Goal: Task Accomplishment & Management: Manage account settings

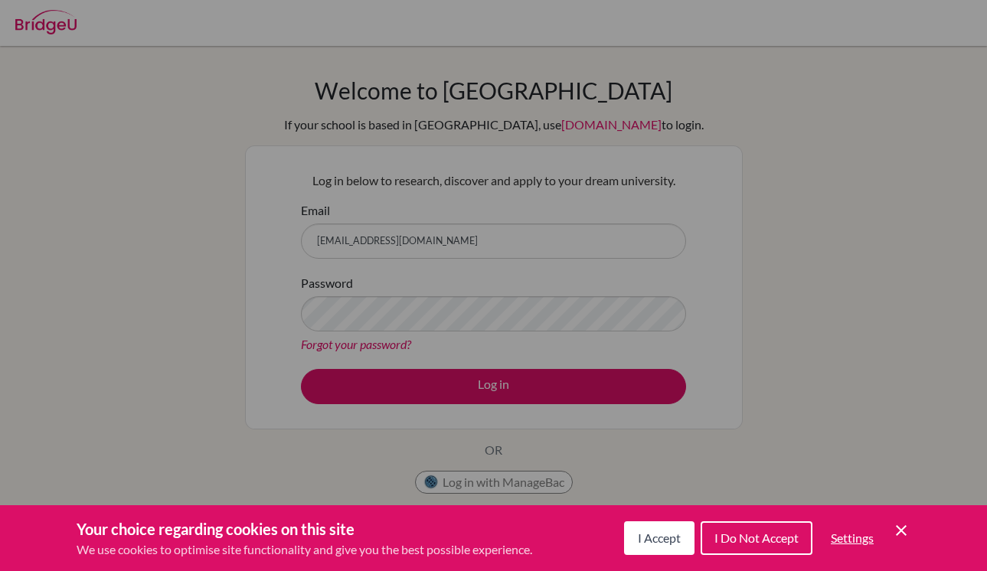
click at [491, 335] on div "Cookie Preferences" at bounding box center [493, 285] width 987 height 571
click at [662, 539] on span "I Accept" at bounding box center [659, 538] width 43 height 15
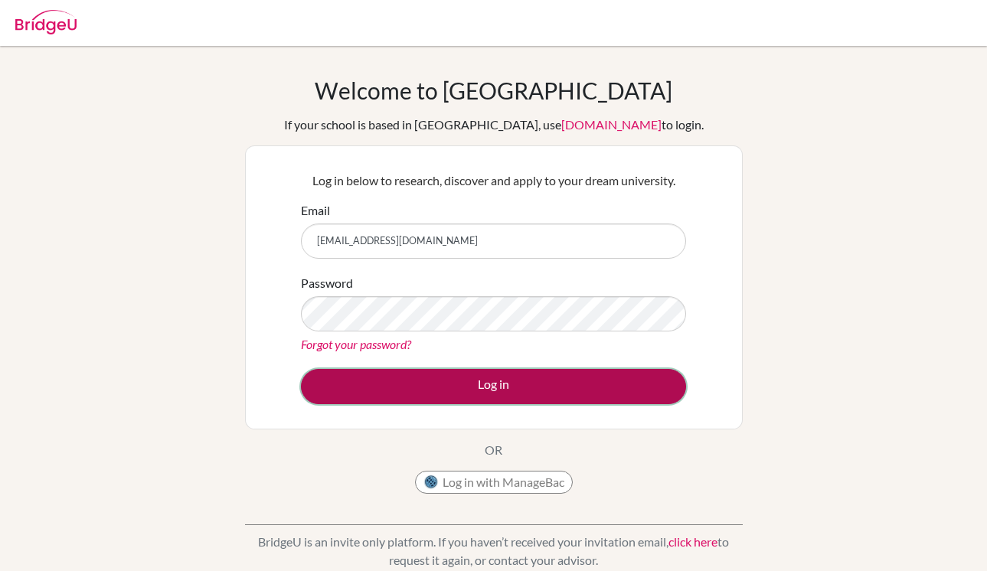
click at [467, 369] on button "Log in" at bounding box center [493, 386] width 385 height 35
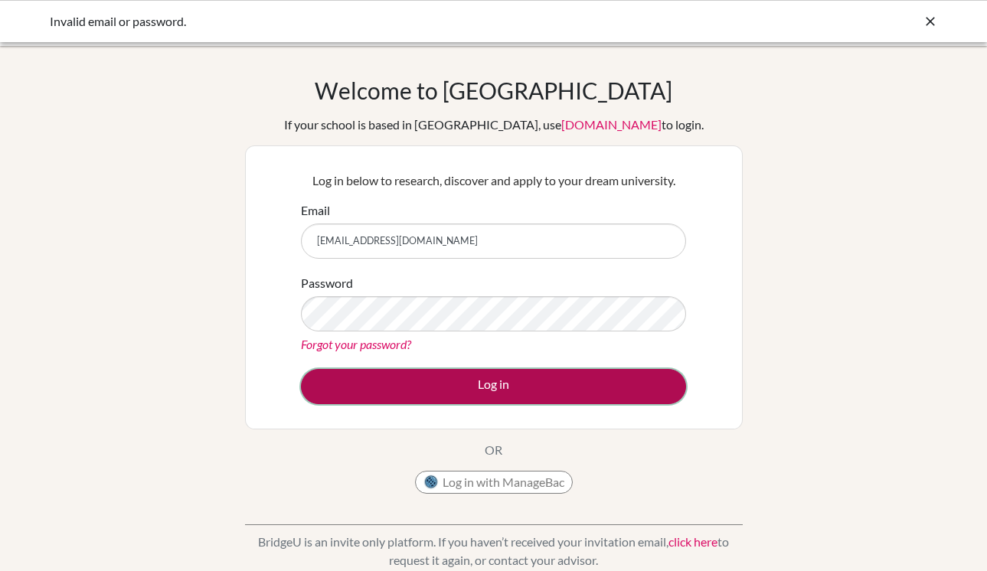
click at [542, 400] on button "Log in" at bounding box center [493, 386] width 385 height 35
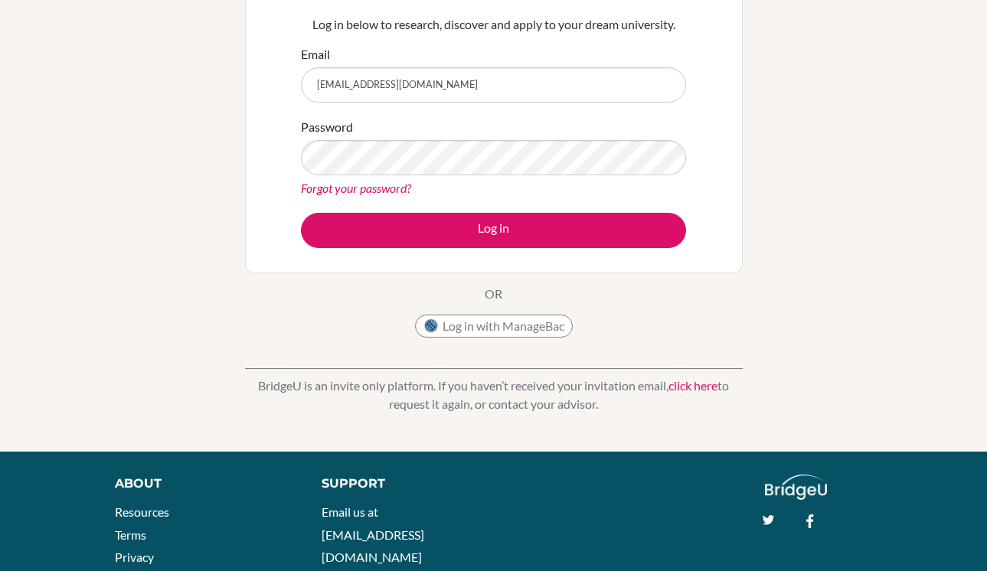
scroll to position [157, 0]
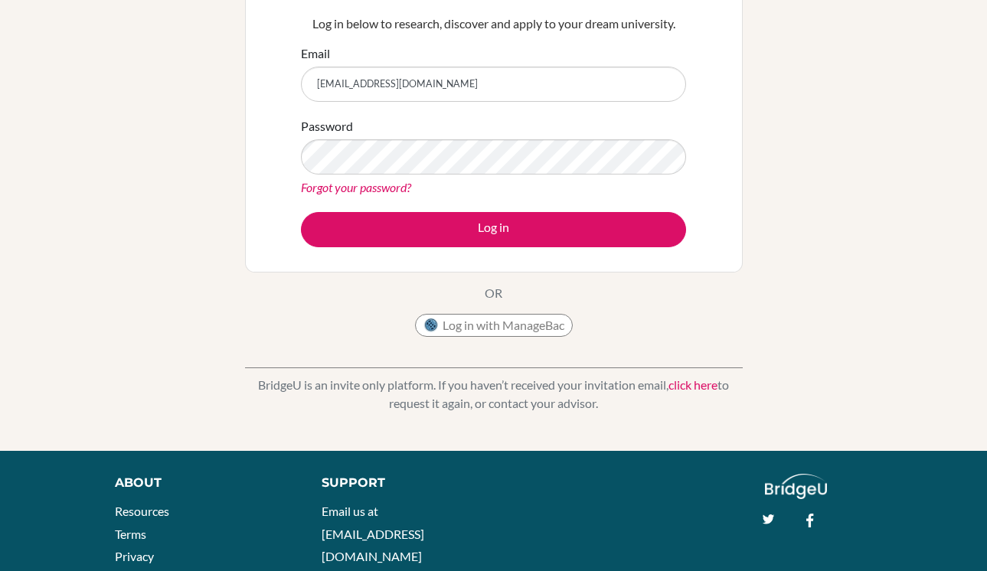
click at [691, 388] on link "click here" at bounding box center [692, 385] width 49 height 15
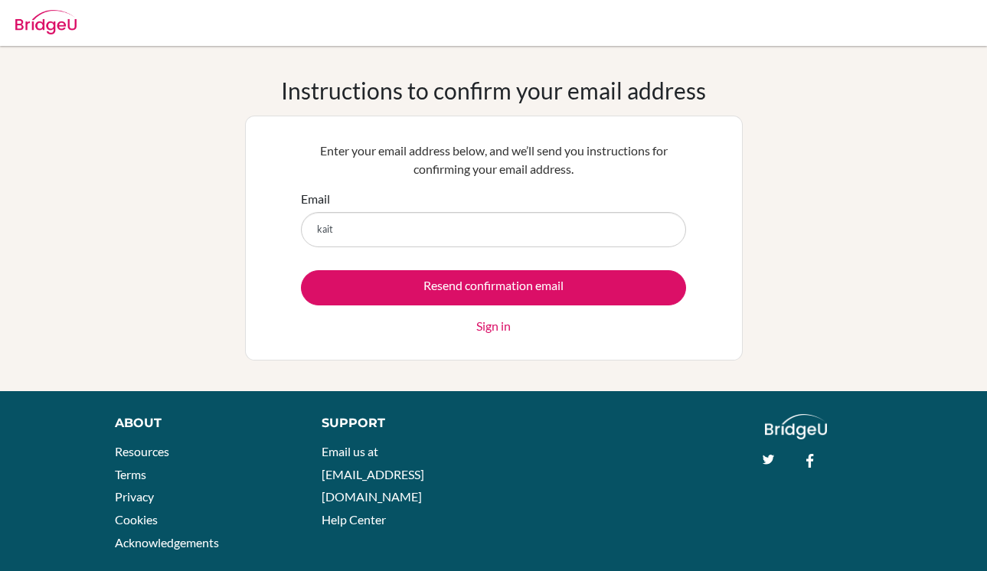
type input "[EMAIL_ADDRESS][DOMAIN_NAME]"
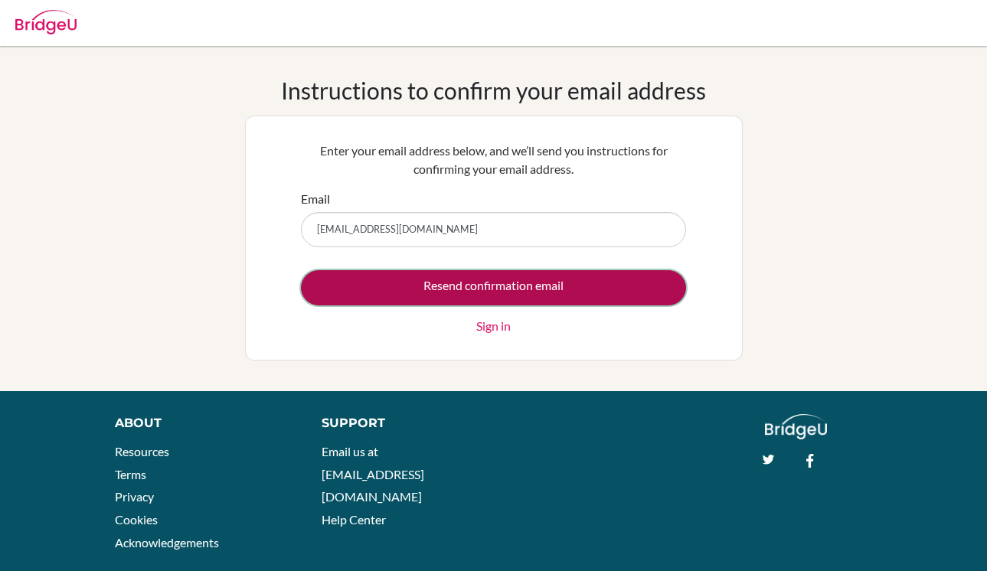
click at [497, 297] on input "Resend confirmation email" at bounding box center [493, 287] width 385 height 35
